Goal: Task Accomplishment & Management: Manage account settings

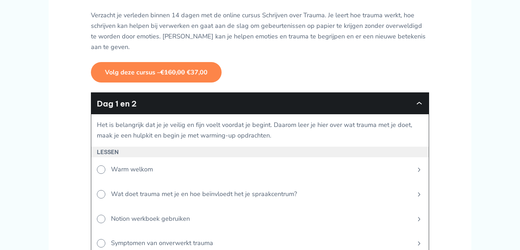
scroll to position [149, 0]
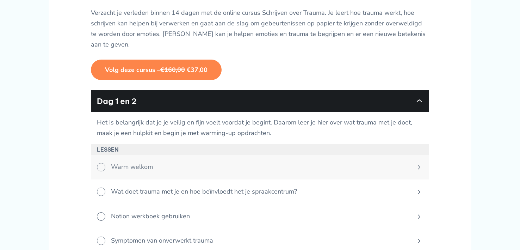
click at [118, 169] on span "Warm welkom" at bounding box center [256, 167] width 303 height 25
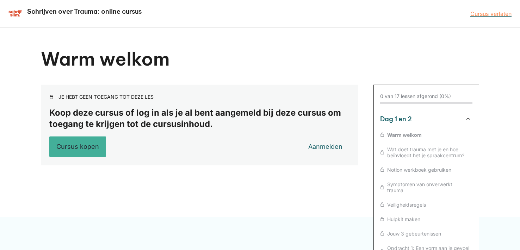
click at [214, 119] on p "Koop deze cursus of log in als je al bent aangemeld bij deze cursus om toegang …" at bounding box center [199, 118] width 300 height 22
click at [325, 147] on link "Aanmelden" at bounding box center [324, 147] width 49 height 18
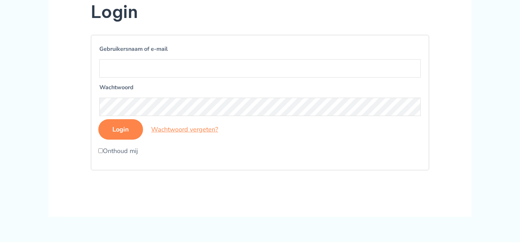
scroll to position [182, 0]
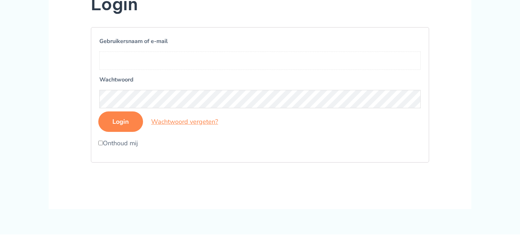
click at [169, 69] on input "Gebruikersnaam of e-mail" at bounding box center [259, 60] width 321 height 18
type input "Bonnymook88@gmail.com"
click at [123, 132] on input "Login" at bounding box center [120, 121] width 45 height 20
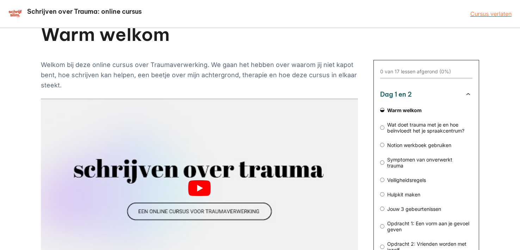
scroll to position [78, 0]
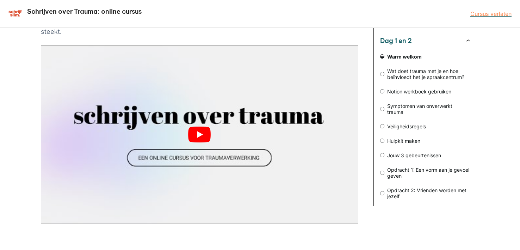
click at [193, 133] on button "play Youtube video" at bounding box center [199, 134] width 317 height 178
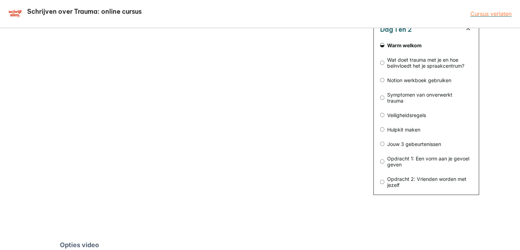
scroll to position [76, 0]
